Goal: Find contact information: Find contact information

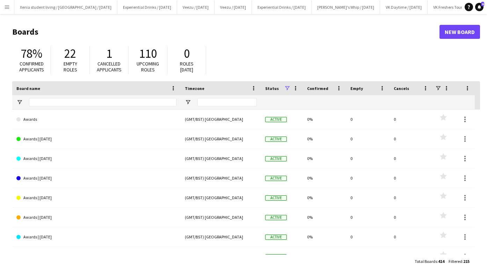
click at [9, 7] on app-icon "Menu" at bounding box center [7, 7] width 6 height 6
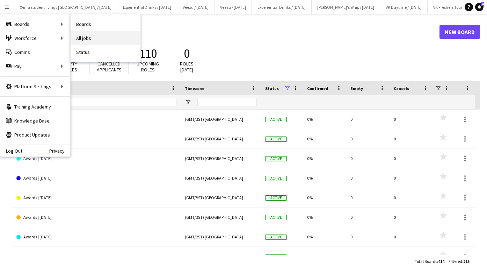
click at [91, 35] on link "All jobs" at bounding box center [106, 38] width 70 height 14
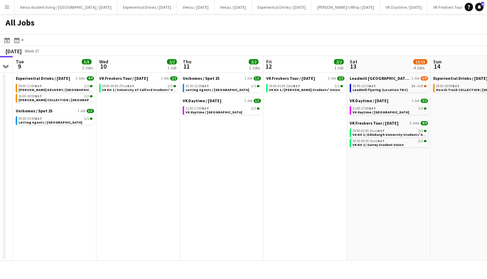
scroll to position [0, 173]
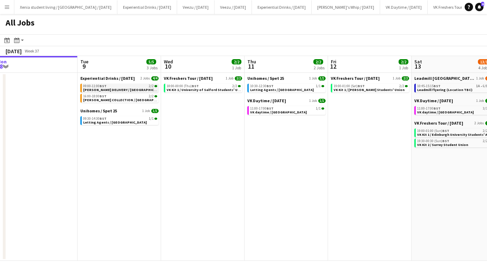
click at [127, 90] on span "[PERSON_NAME] DELIVERY / [GEOGRAPHIC_DATA]" at bounding box center [124, 89] width 82 height 5
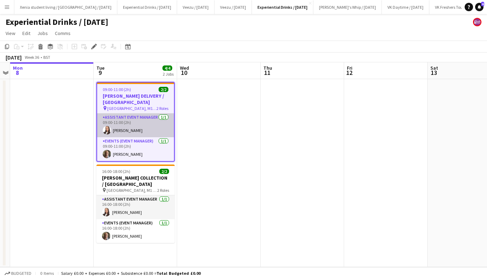
click at [121, 127] on app-card-role "Assistant Event Manager [DATE] 09:00-11:00 (2h) [PERSON_NAME]" at bounding box center [135, 125] width 77 height 24
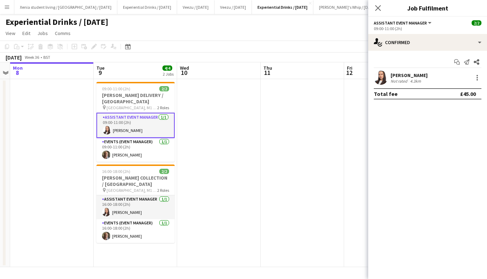
click at [399, 75] on div "[PERSON_NAME]" at bounding box center [409, 75] width 37 height 6
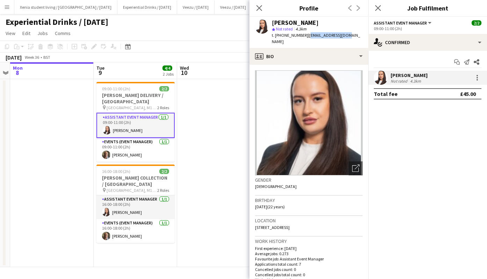
drag, startPoint x: 308, startPoint y: 33, endPoint x: 348, endPoint y: 34, distance: 39.9
click at [348, 34] on div "[PERSON_NAME] star Not rated 4.3km t. [PHONE_NUMBER] | [EMAIL_ADDRESS][DOMAIN_N…" at bounding box center [309, 32] width 119 height 31
copy span "[EMAIL_ADDRESS][DOMAIN_NAME]"
